Goal: Task Accomplishment & Management: Complete application form

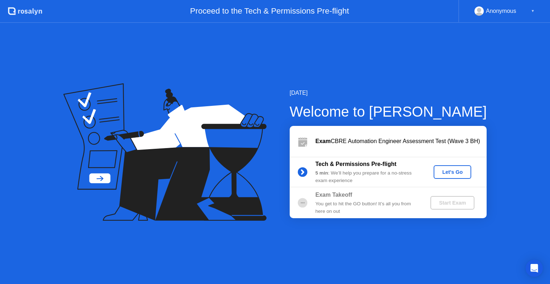
click at [456, 173] on div "Let's Go" at bounding box center [453, 172] width 32 height 6
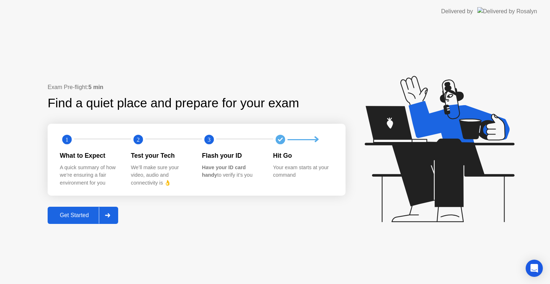
click at [83, 219] on div "Get Started" at bounding box center [74, 215] width 49 height 6
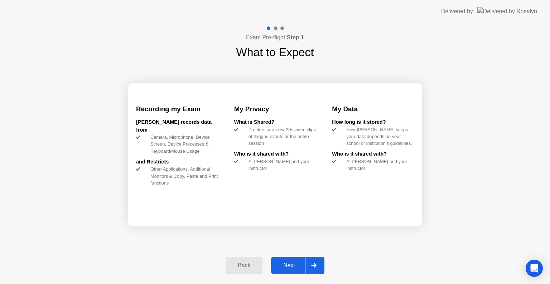
click at [293, 264] on div "Next" at bounding box center [289, 266] width 32 height 6
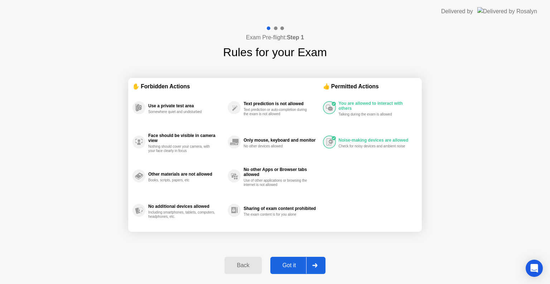
click at [293, 266] on div "Got it" at bounding box center [290, 266] width 34 height 6
select select "**********"
select select "*******"
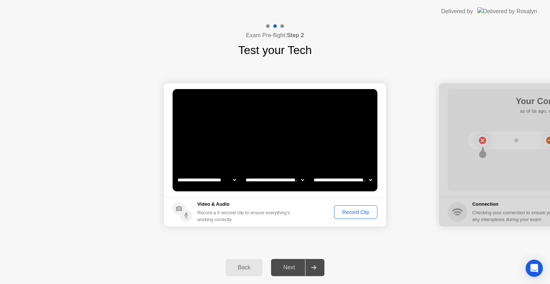
click at [348, 212] on div "Record Clip" at bounding box center [356, 213] width 38 height 6
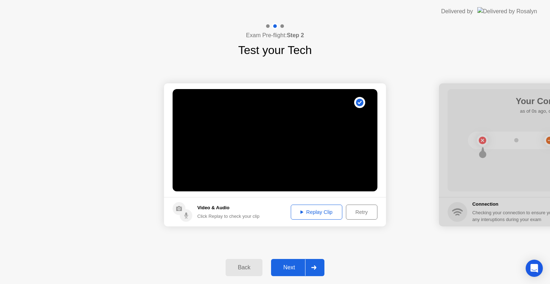
click at [293, 268] on div "Next" at bounding box center [289, 268] width 32 height 6
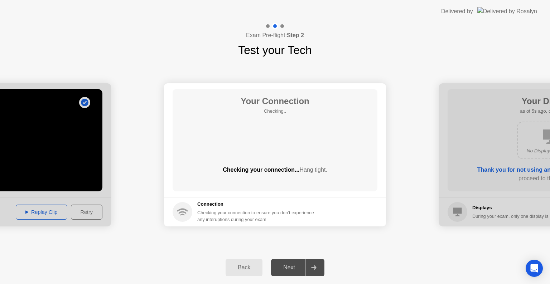
click at [309, 248] on div "**********" at bounding box center [275, 155] width 550 height 193
click at [340, 257] on div "Back Next" at bounding box center [275, 267] width 550 height 33
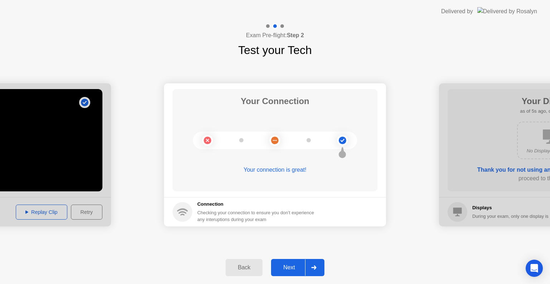
drag, startPoint x: 312, startPoint y: 279, endPoint x: 315, endPoint y: 273, distance: 6.4
click at [313, 278] on div "Back Next" at bounding box center [275, 267] width 550 height 33
click at [315, 273] on div at bounding box center [313, 268] width 17 height 16
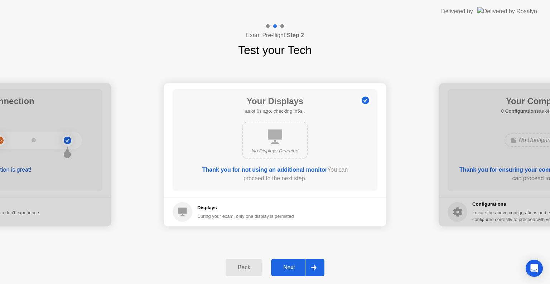
click at [315, 273] on div at bounding box center [313, 268] width 17 height 16
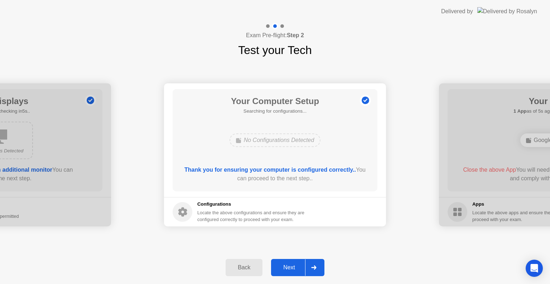
click at [317, 270] on div at bounding box center [313, 268] width 17 height 16
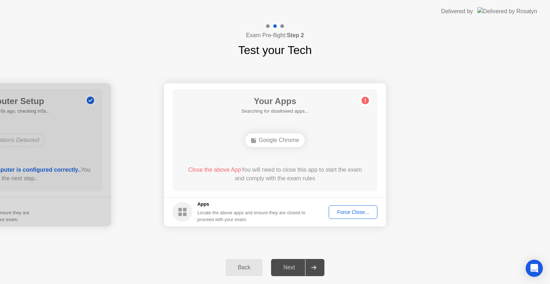
click at [342, 224] on footer "Apps Locate the above apps and ensure they are closed to proceed with your exam…" at bounding box center [275, 211] width 222 height 29
click at [361, 206] on button "Force Close..." at bounding box center [353, 213] width 49 height 14
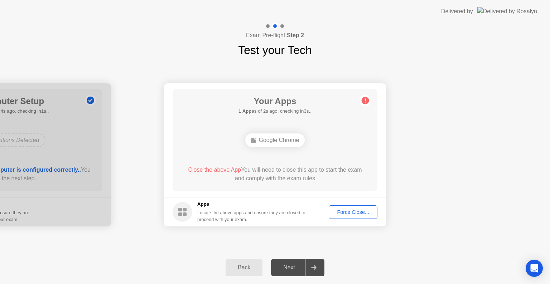
click at [315, 242] on div "**********" at bounding box center [275, 155] width 550 height 193
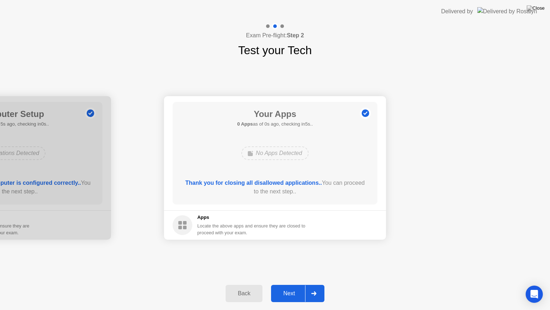
click at [314, 284] on div at bounding box center [313, 293] width 17 height 16
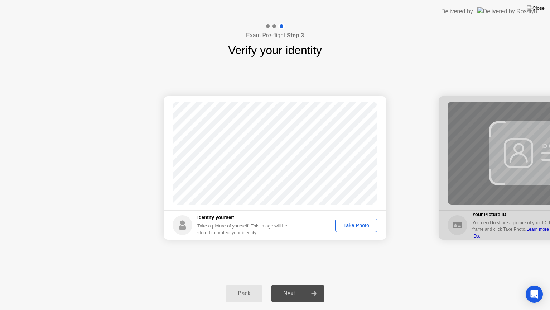
click at [344, 225] on div "Take Photo" at bounding box center [356, 225] width 37 height 6
click at [344, 225] on div "Take Photo" at bounding box center [355, 225] width 46 height 14
click at [313, 284] on div at bounding box center [313, 293] width 17 height 16
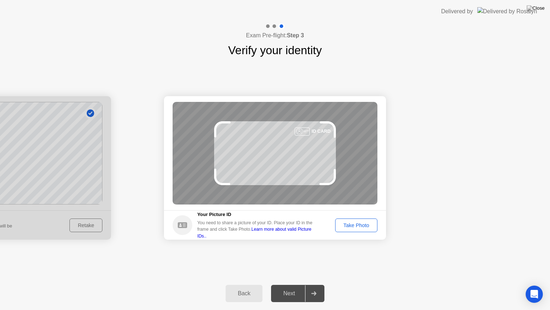
click at [355, 225] on div "Take Photo" at bounding box center [356, 225] width 37 height 6
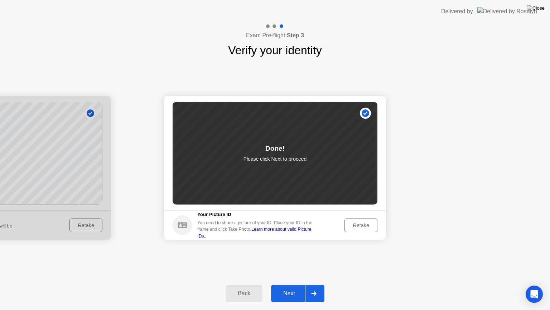
click at [324, 284] on button "Next" at bounding box center [297, 292] width 53 height 17
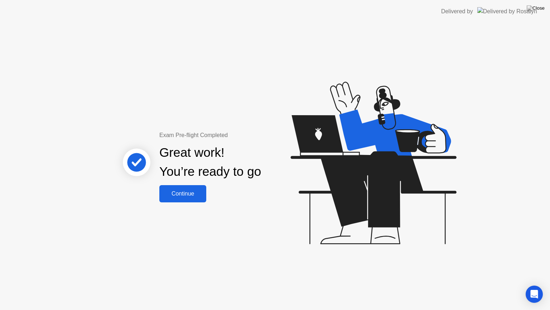
click at [201, 190] on div "Continue" at bounding box center [183, 193] width 43 height 6
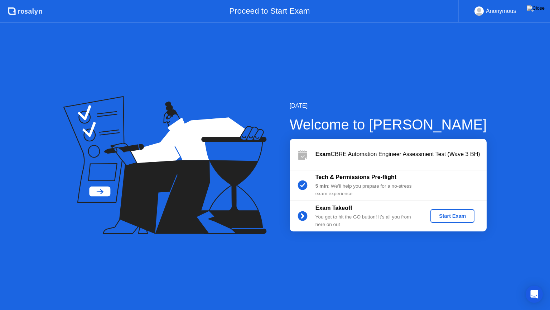
click at [447, 227] on div "Exam Takeoff You get to hit the GO button! It’s all you from here on out Start …" at bounding box center [388, 215] width 197 height 31
click at [449, 213] on div "Start Exam" at bounding box center [452, 216] width 38 height 6
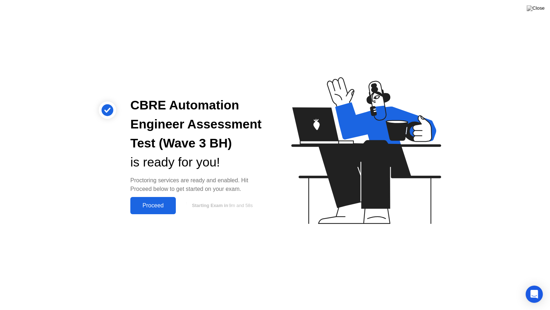
click at [160, 206] on div "Proceed" at bounding box center [153, 205] width 41 height 6
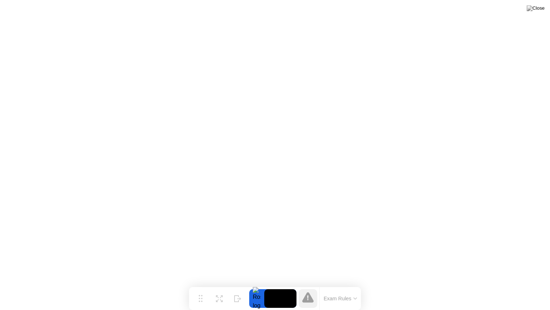
click at [545, 8] on button at bounding box center [535, 8] width 21 height 9
